Goal: Task Accomplishment & Management: Manage account settings

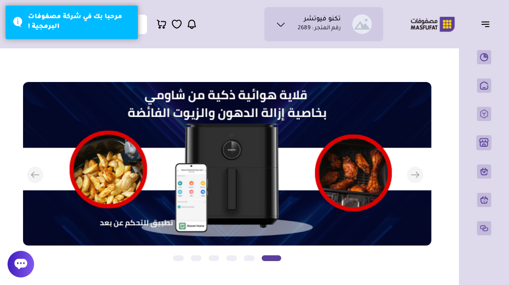
click at [488, 24] on icon "button" at bounding box center [485, 24] width 11 height 11
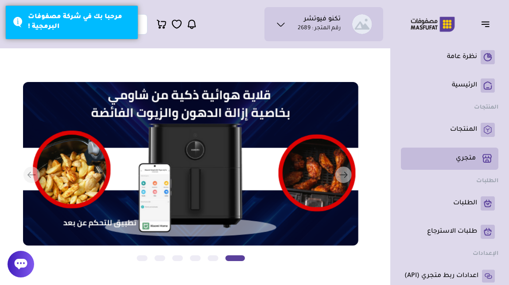
click at [464, 166] on link "متجري ( 0 )" at bounding box center [449, 158] width 90 height 15
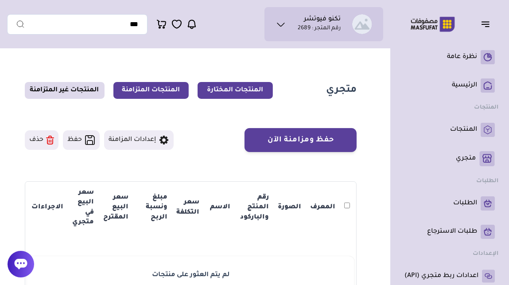
click at [162, 93] on link "المنتجات المتزامنة" at bounding box center [150, 90] width 75 height 17
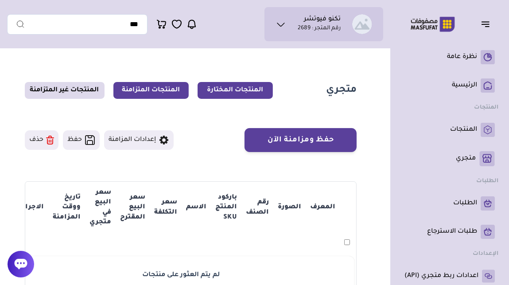
click at [235, 88] on link "المنتجات المختارة" at bounding box center [234, 90] width 75 height 17
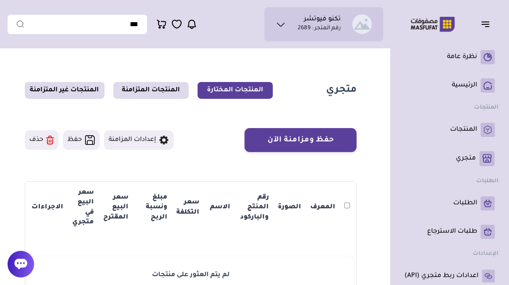
click at [279, 23] on icon at bounding box center [280, 24] width 11 height 11
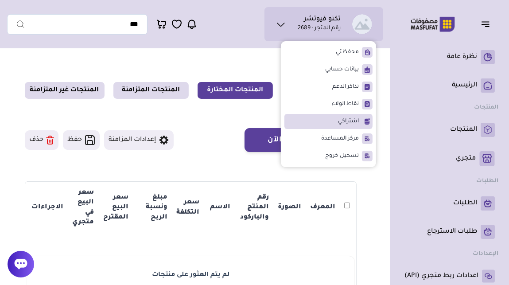
click at [317, 118] on li "اشتراكي" at bounding box center [328, 121] width 88 height 15
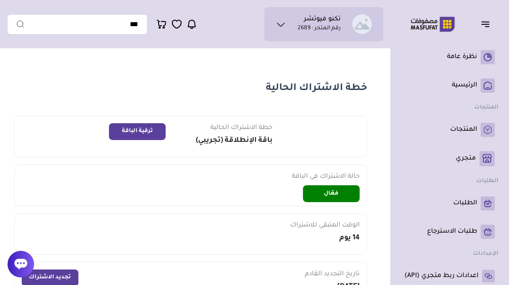
click at [283, 24] on icon at bounding box center [280, 24] width 11 height 11
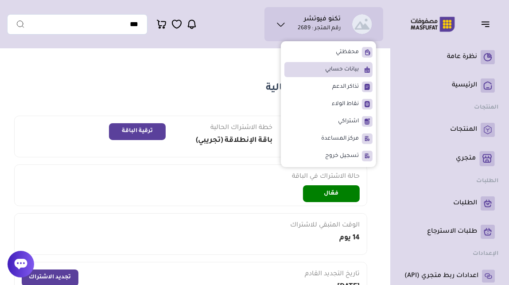
click at [321, 69] on li "بيانات حسابي" at bounding box center [328, 69] width 88 height 15
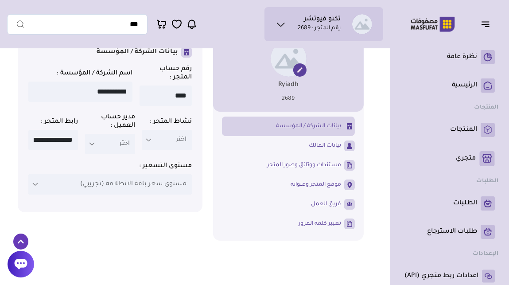
scroll to position [68, 0]
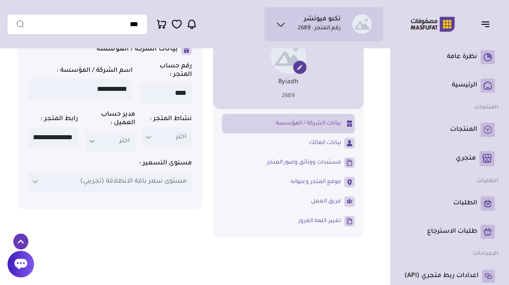
click at [150, 141] on icon at bounding box center [148, 137] width 7 height 7
click at [147, 141] on icon at bounding box center [148, 137] width 7 height 7
click at [91, 145] on icon at bounding box center [91, 141] width 7 height 7
click at [118, 151] on p "اختر" at bounding box center [110, 141] width 50 height 20
click at [170, 147] on p "اختر" at bounding box center [167, 137] width 50 height 20
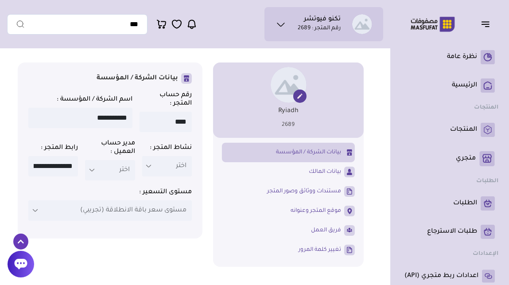
scroll to position [39, 0]
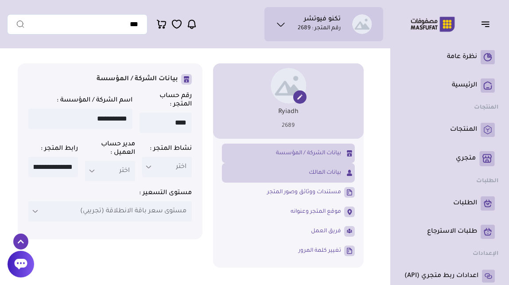
click at [292, 175] on link "بيانات المالك" at bounding box center [288, 172] width 133 height 15
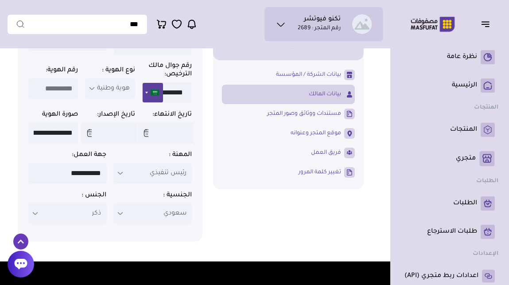
scroll to position [118, 0]
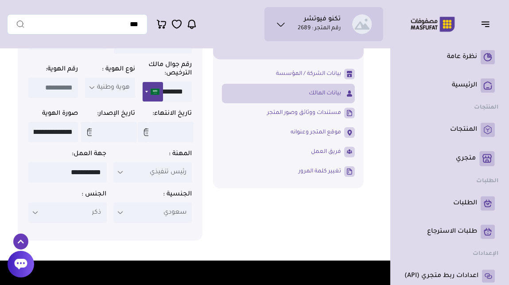
click at [120, 176] on icon at bounding box center [120, 172] width 7 height 7
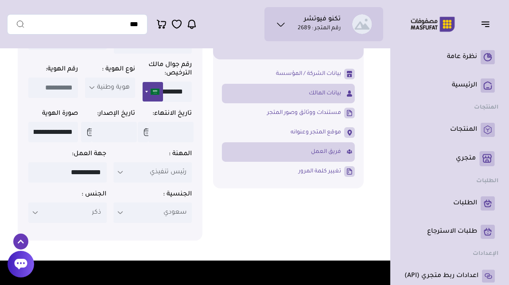
click at [291, 154] on link "فريق العمل" at bounding box center [288, 151] width 133 height 15
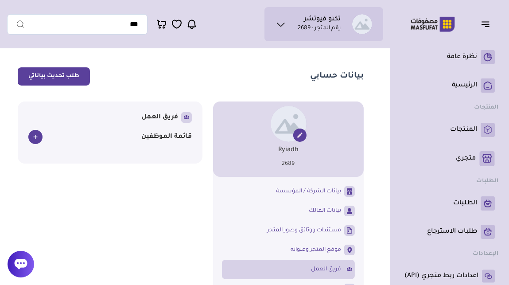
scroll to position [0, 0]
click at [35, 136] on icon at bounding box center [35, 137] width 7 height 7
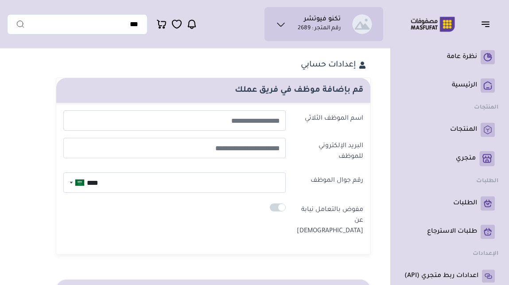
select select
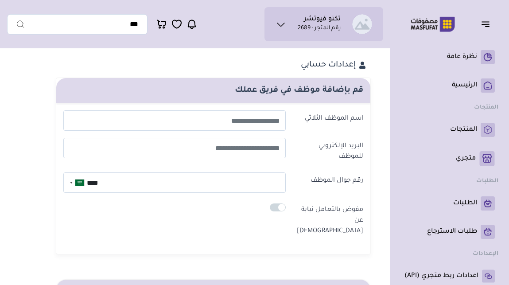
select select
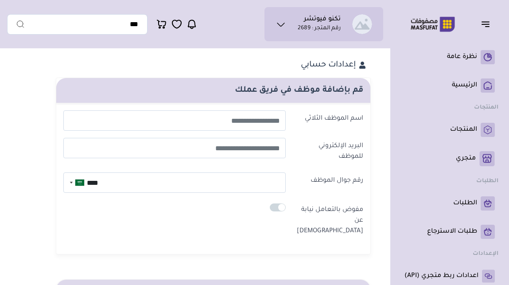
select select
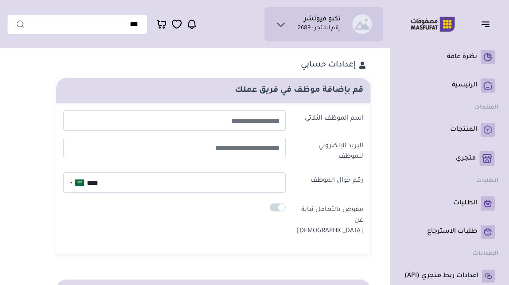
select select
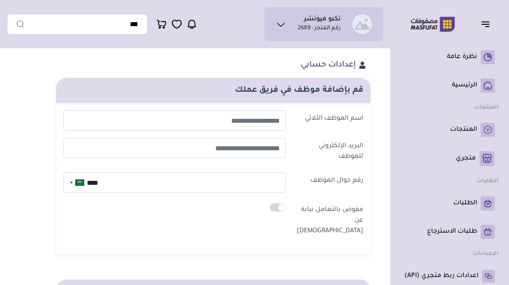
select select
click at [282, 24] on icon at bounding box center [280, 24] width 11 height 11
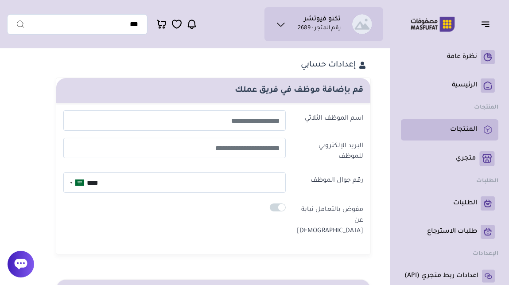
click at [457, 131] on p "المنتجات" at bounding box center [463, 129] width 27 height 9
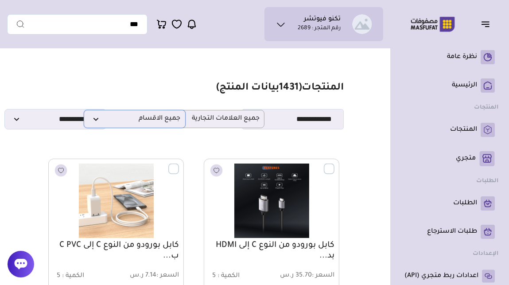
click at [95, 121] on span "جميع الاقسام" at bounding box center [135, 119] width 92 height 8
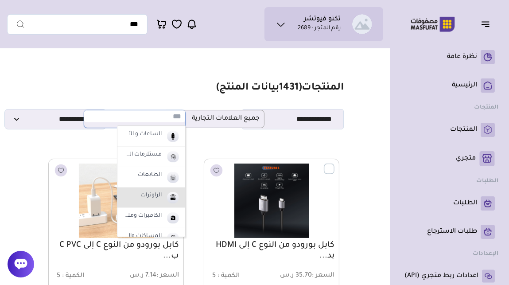
scroll to position [136, 0]
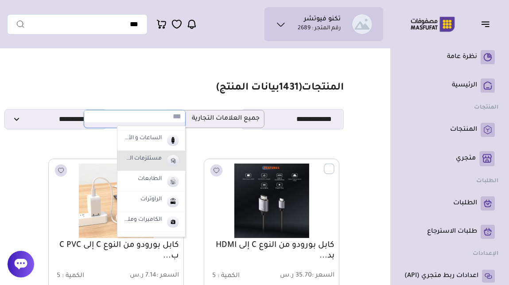
click at [147, 163] on label "مستلزمات السيارة" at bounding box center [141, 159] width 43 height 12
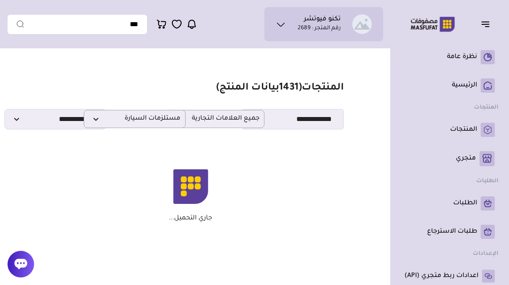
click at [490, 22] on icon "button" at bounding box center [485, 24] width 11 height 11
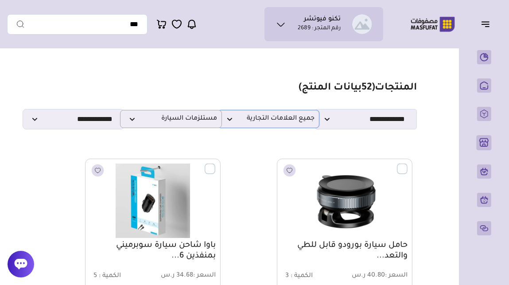
click at [229, 121] on span "جميع العلامات التجارية" at bounding box center [268, 119] width 92 height 8
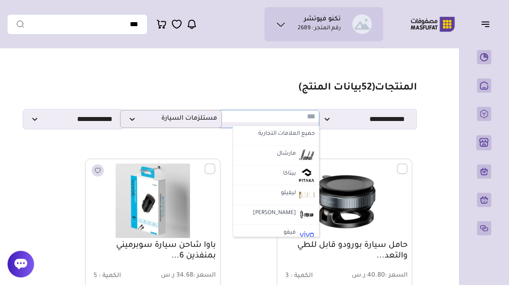
click at [229, 121] on input "text" at bounding box center [268, 116] width 101 height 12
click at [260, 95] on section "**********" at bounding box center [227, 105] width 379 height 47
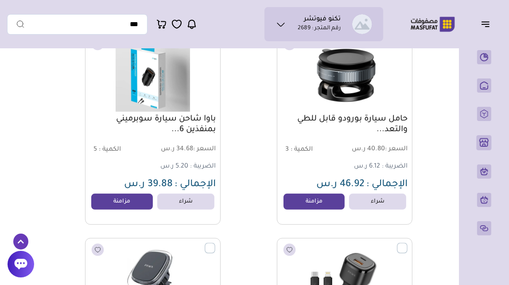
scroll to position [0, 0]
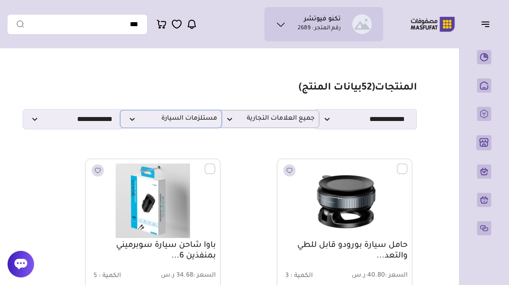
click at [131, 122] on span "مستلزمات السيارة" at bounding box center [171, 119] width 92 height 8
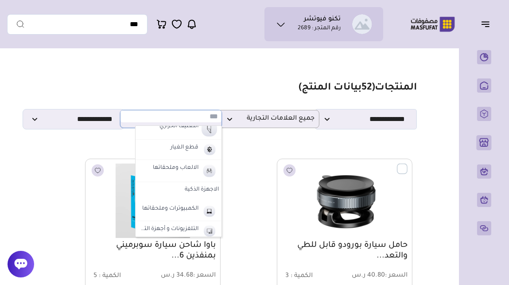
scroll to position [291, 0]
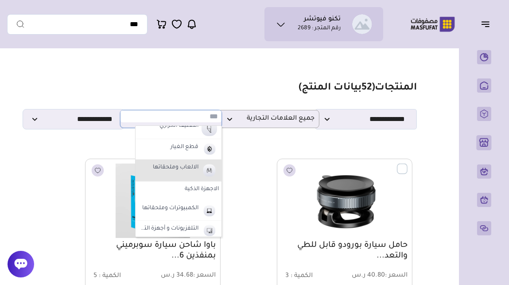
click at [188, 166] on label "الالعاب وملحقاتها" at bounding box center [175, 168] width 48 height 12
select select "**"
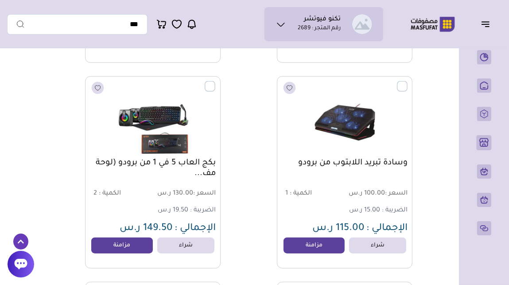
scroll to position [698, 0]
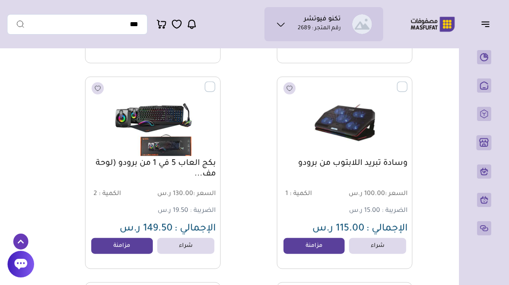
click at [167, 147] on img at bounding box center [152, 119] width 137 height 82
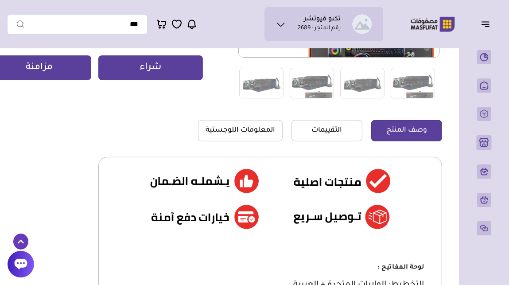
scroll to position [217, 0]
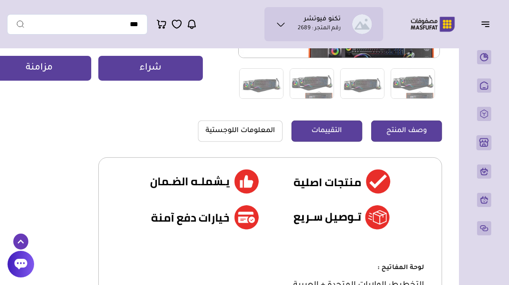
click at [322, 135] on link "التقييمات" at bounding box center [326, 130] width 71 height 21
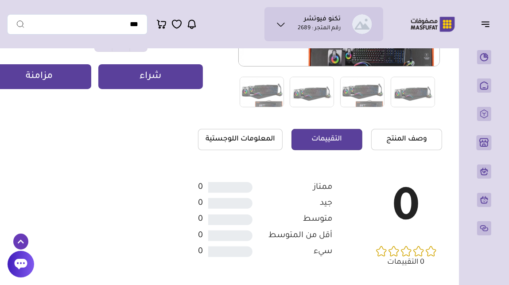
scroll to position [209, 0]
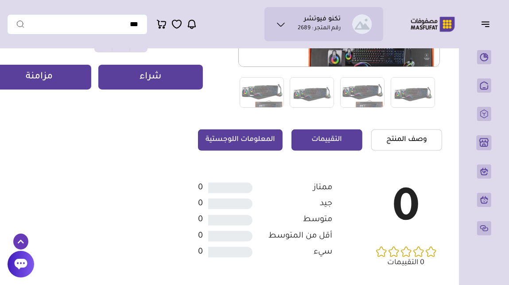
click at [245, 140] on link "المعلومات اللوجستية" at bounding box center [240, 139] width 85 height 21
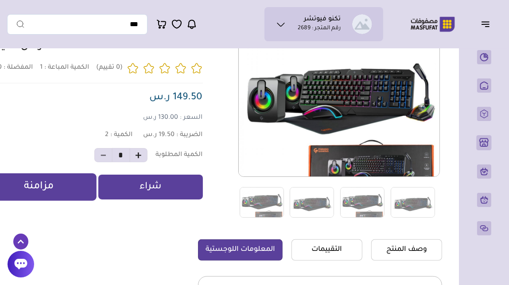
scroll to position [99, 0]
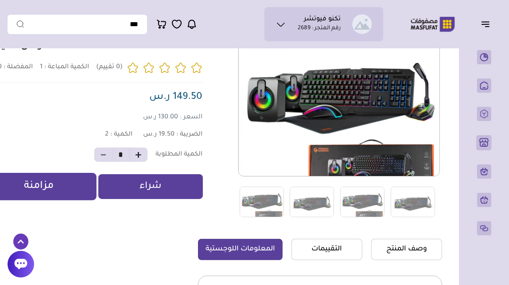
click at [70, 196] on button "مزامنة" at bounding box center [39, 186] width 115 height 27
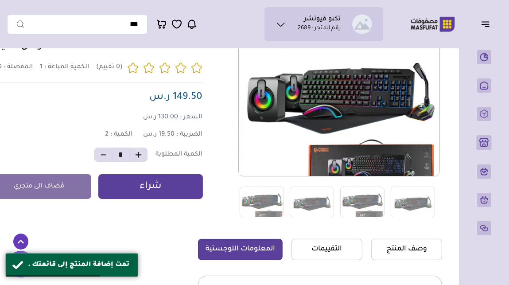
click at [486, 24] on icon "button" at bounding box center [485, 24] width 7 height 0
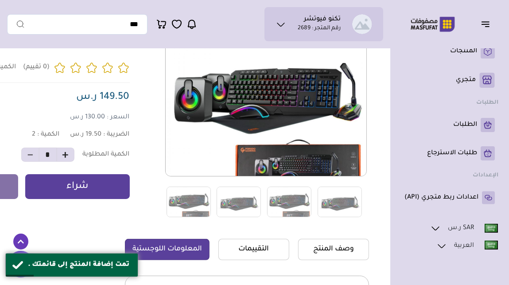
scroll to position [79, 0]
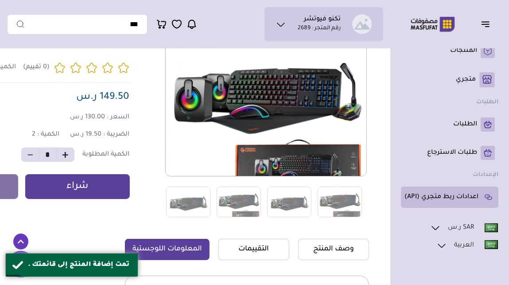
click at [454, 194] on p "اعدادات ربط متجري (API)" at bounding box center [441, 197] width 74 height 9
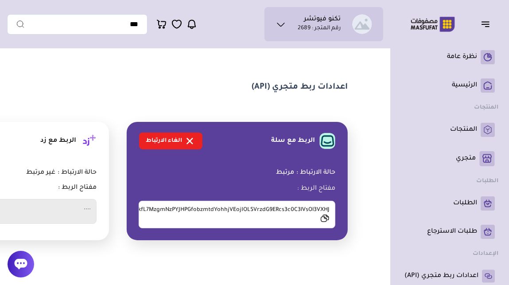
click at [325, 220] on icon at bounding box center [324, 218] width 9 height 8
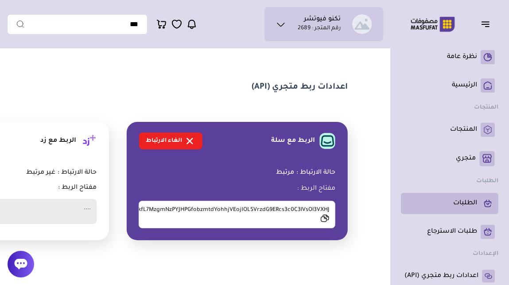
click at [457, 208] on p "الطلبات" at bounding box center [465, 203] width 24 height 9
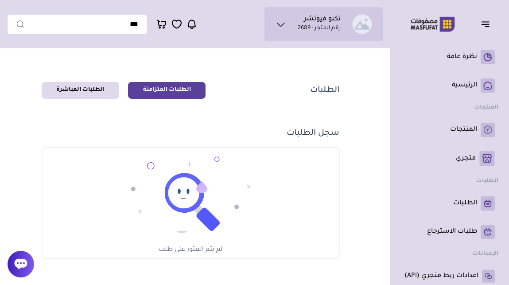
click at [162, 24] on icon at bounding box center [161, 24] width 11 height 11
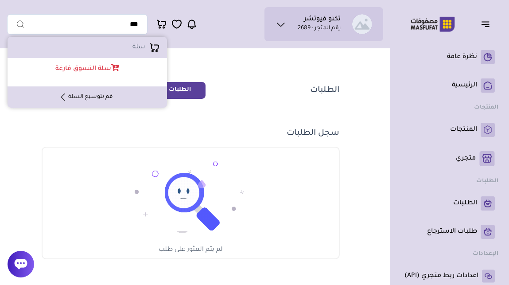
click at [162, 24] on icon at bounding box center [161, 24] width 11 height 11
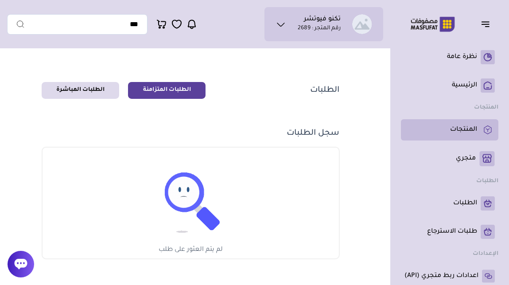
click at [450, 128] on p "المنتجات" at bounding box center [463, 129] width 27 height 9
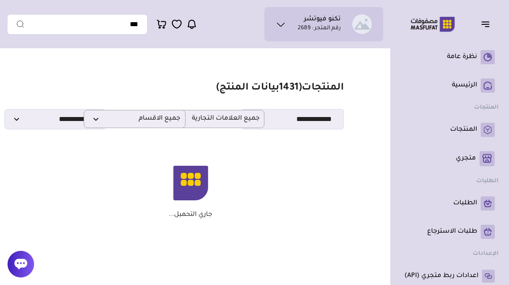
click at [487, 25] on icon "button" at bounding box center [485, 24] width 11 height 11
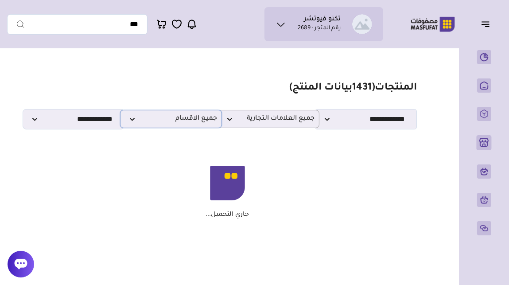
click at [131, 122] on span "جميع الاقسام" at bounding box center [171, 119] width 92 height 8
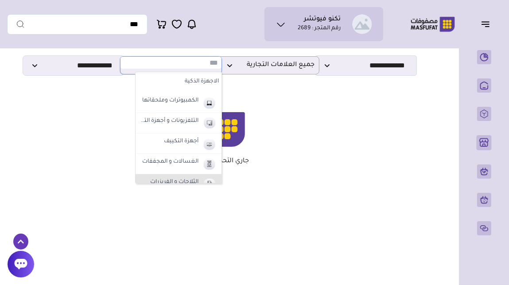
scroll to position [336, 0]
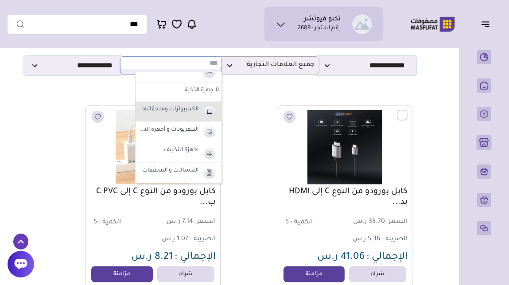
click at [186, 111] on label "الكمبيوترات وملحقاتها" at bounding box center [170, 110] width 59 height 12
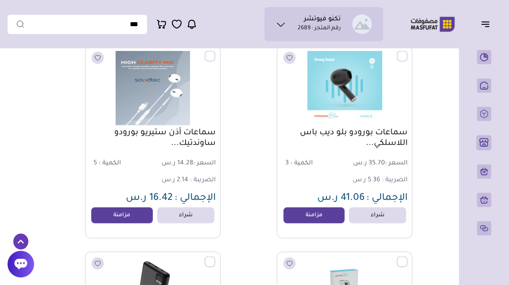
scroll to position [2989, 0]
click at [301, 219] on link "مزامنة" at bounding box center [313, 216] width 67 height 18
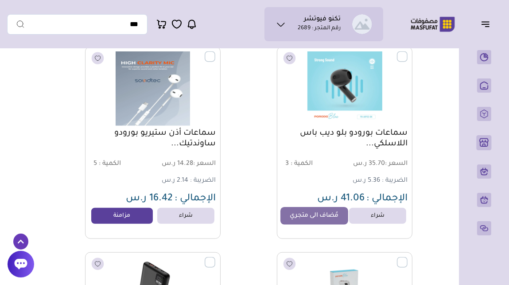
click at [299, 217] on link "مُضاف الى متجري" at bounding box center [313, 216] width 67 height 18
click at [303, 219] on link "مُضاف الى متجري" at bounding box center [313, 216] width 67 height 18
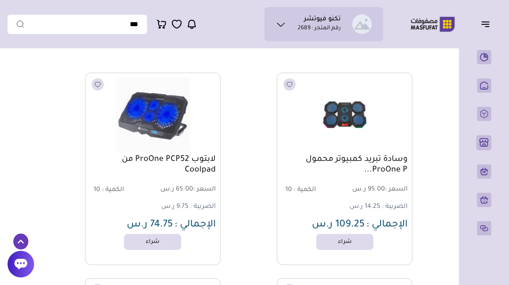
scroll to position [0, 0]
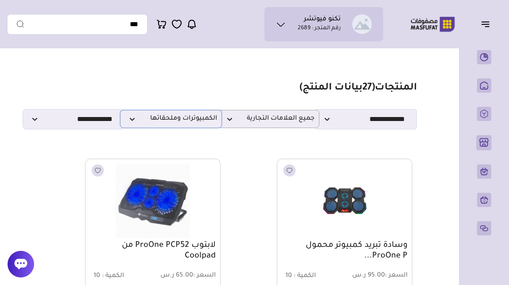
click at [134, 121] on span "الكمبيوترات وملحقاتها" at bounding box center [171, 119] width 92 height 8
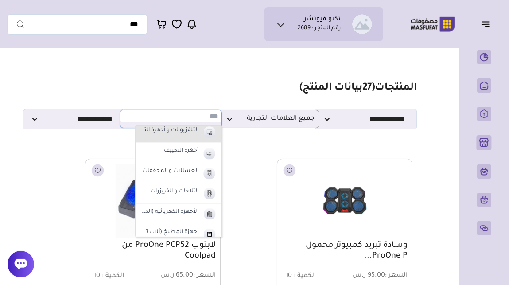
scroll to position [395, 0]
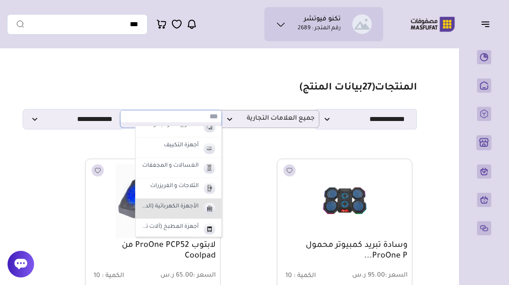
click at [187, 206] on label "الأجهزة الكهربائية (الدفايات-المكانس)" at bounding box center [169, 207] width 62 height 12
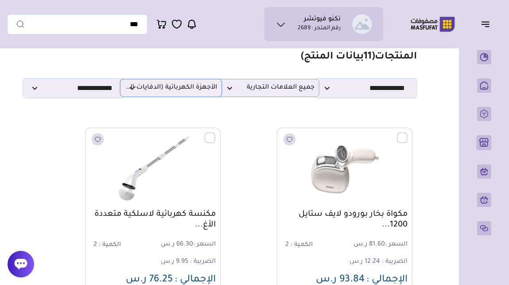
scroll to position [0, 0]
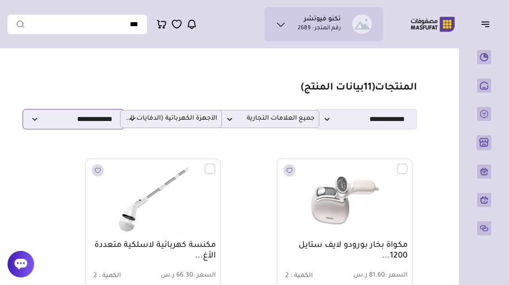
click at [54, 118] on select "**********" at bounding box center [74, 119] width 102 height 20
click at [162, 120] on span "الأجهزة الكهربائية (الدفايات-المكانس)" at bounding box center [171, 119] width 92 height 8
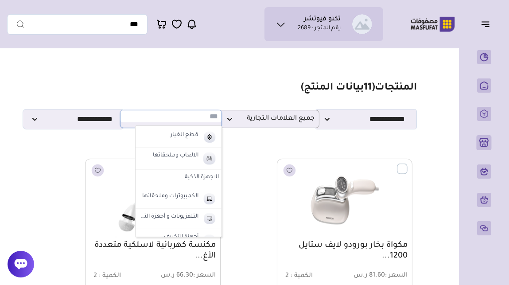
scroll to position [302, 0]
click at [195, 178] on label "الاجهزة الذكية" at bounding box center [178, 178] width 86 height 16
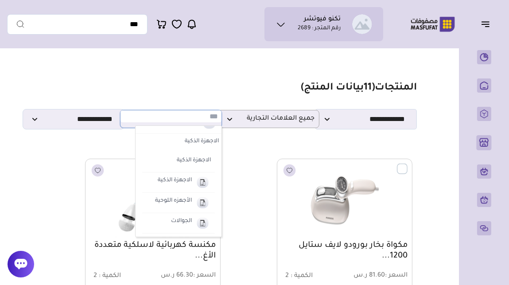
scroll to position [342, 0]
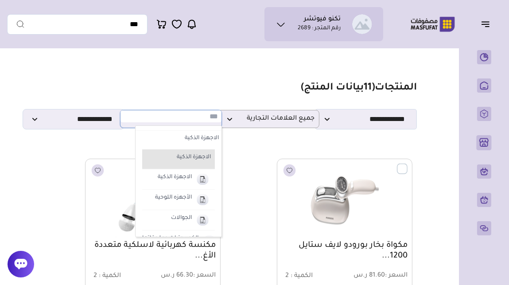
click at [195, 157] on label "الاجهزة الذكية" at bounding box center [182, 158] width 60 height 12
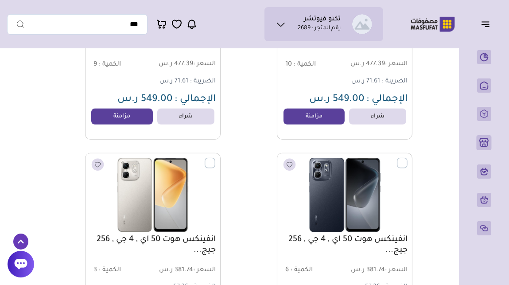
scroll to position [0, 0]
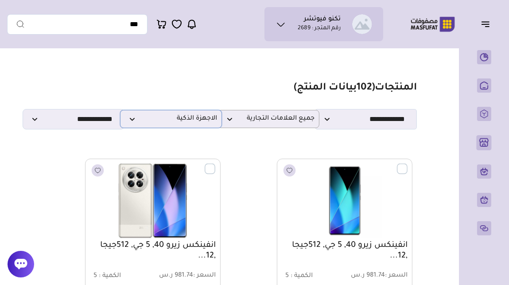
click at [135, 120] on span "الاجهزة الذكية" at bounding box center [171, 119] width 92 height 8
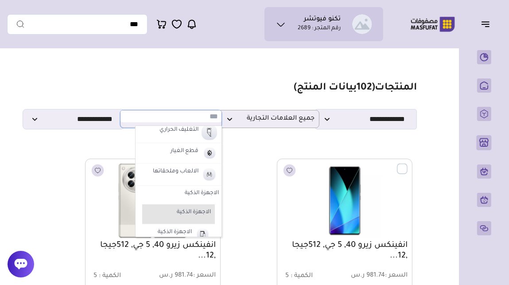
scroll to position [286, 0]
click at [203, 196] on label "الاجهزة الذكية" at bounding box center [178, 194] width 86 height 16
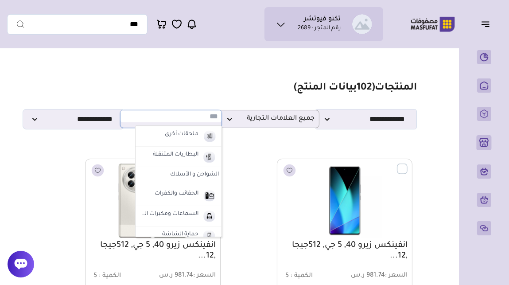
scroll to position [18, 0]
click at [185, 178] on label "الشواحن و الأسلاك" at bounding box center [178, 177] width 86 height 16
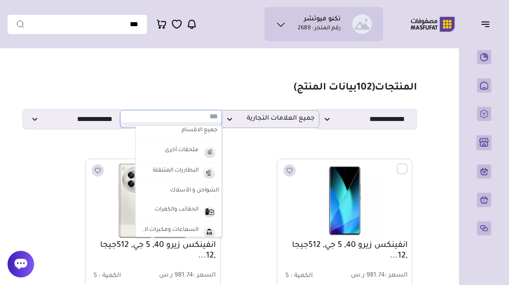
scroll to position [0, 0]
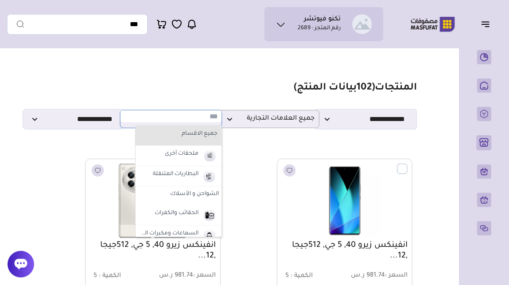
click at [194, 139] on label "جميع الاقسام" at bounding box center [178, 134] width 81 height 12
select select "*"
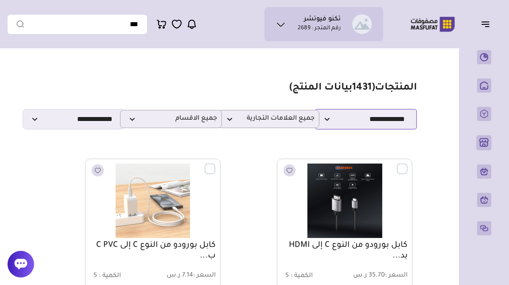
click at [399, 125] on select "**********" at bounding box center [366, 119] width 102 height 20
select select "*"
click at [315, 112] on select "**********" at bounding box center [366, 119] width 102 height 20
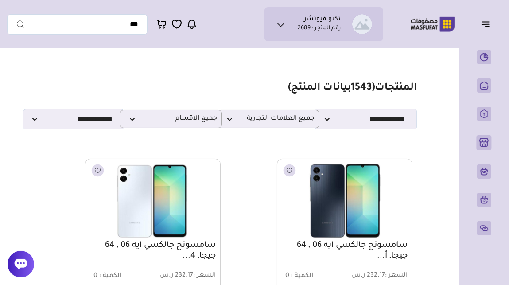
click at [83, 121] on select "**********" at bounding box center [74, 119] width 102 height 20
select select
click at [23, 112] on select "**********" at bounding box center [74, 119] width 102 height 20
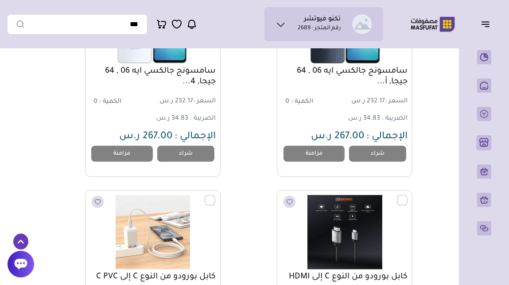
scroll to position [175, 0]
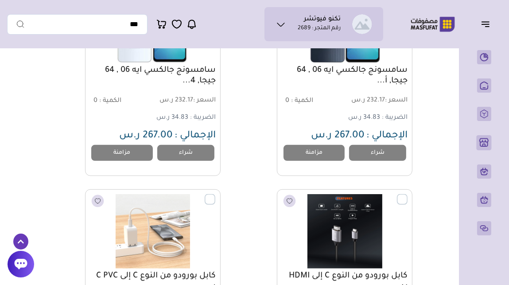
click at [279, 24] on icon at bounding box center [280, 24] width 7 height 3
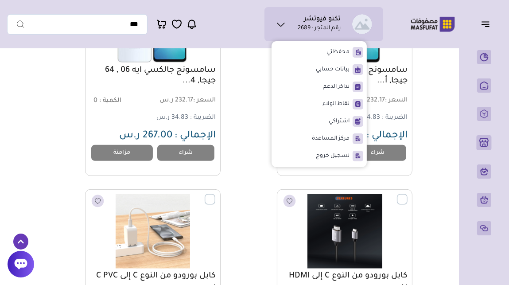
click at [263, 40] on div "تكنو فيوتشر رقم المتجر : 2689 محفظتي *" at bounding box center [195, 24] width 376 height 34
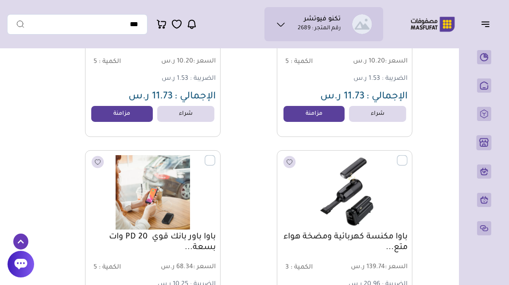
scroll to position [5145, 0]
click at [487, 28] on icon "button" at bounding box center [485, 24] width 11 height 11
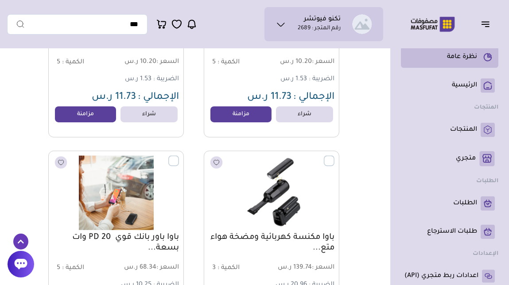
click at [465, 58] on p "نظرة عامة" at bounding box center [462, 57] width 30 height 9
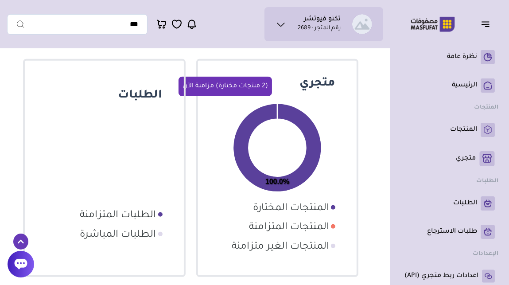
scroll to position [256, 0]
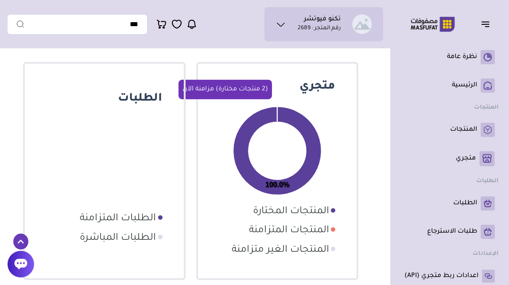
click at [226, 87] on button "(2 منتجات مختارة) مزامنة الآن" at bounding box center [224, 89] width 93 height 19
click at [238, 85] on button "(2 منتجات مختارة) مزامنة الآن" at bounding box center [224, 89] width 93 height 19
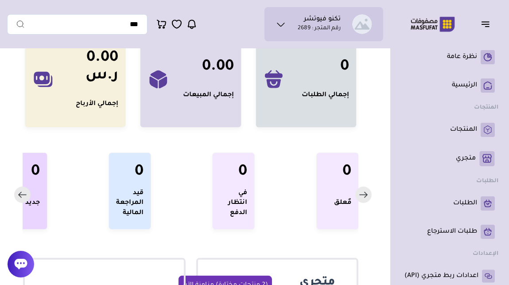
scroll to position [0, 0]
